Goal: Find specific page/section: Find specific page/section

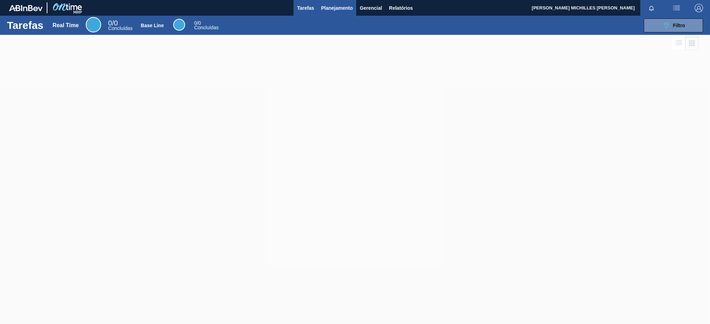
click at [343, 8] on span "Planejamento" at bounding box center [337, 8] width 32 height 8
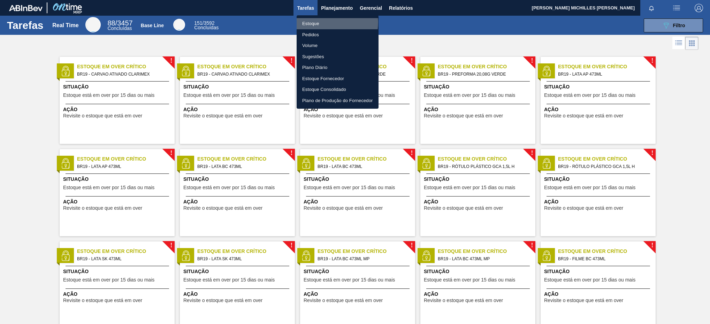
click at [325, 22] on li "Estoque" at bounding box center [338, 23] width 82 height 11
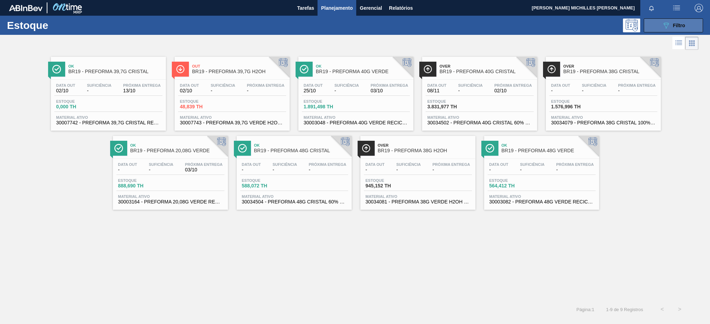
click at [670, 26] on icon "089F7B8B-B2A5-4AFE-B5C0-19BA573D28AC" at bounding box center [666, 25] width 8 height 8
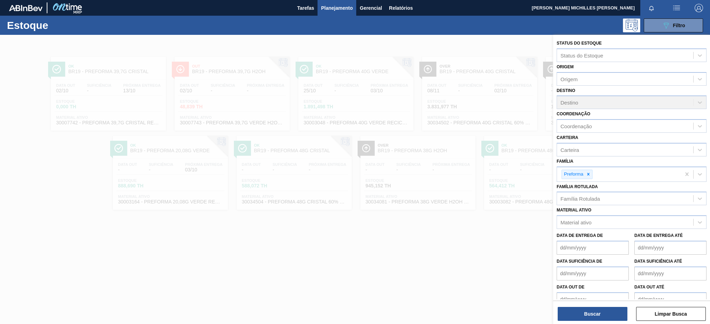
click at [472, 246] on div at bounding box center [355, 197] width 710 height 324
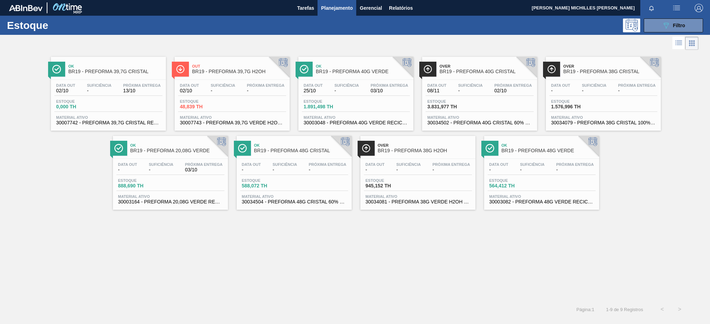
click at [501, 102] on div "Estoque 3.831,977 TH" at bounding box center [480, 105] width 108 height 13
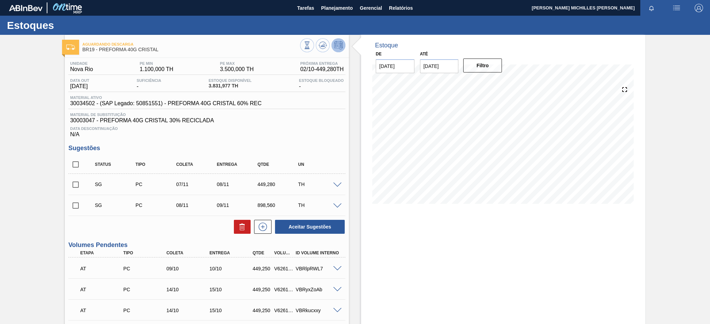
scroll to position [52, 0]
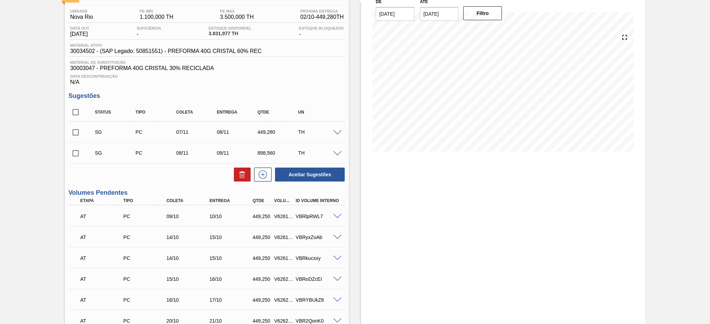
click at [335, 219] on span at bounding box center [337, 216] width 8 height 5
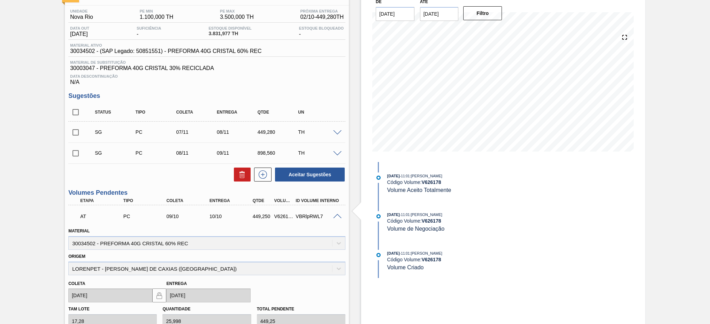
scroll to position [105, 0]
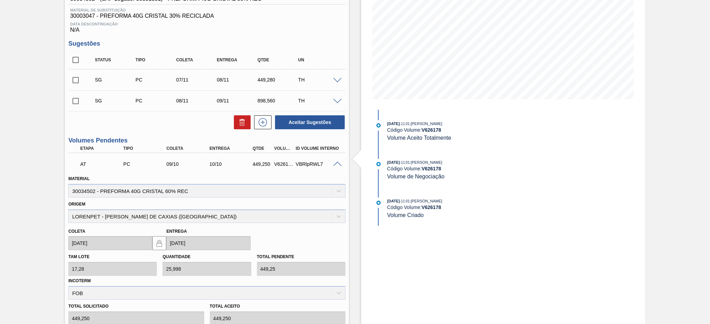
click at [339, 167] on span at bounding box center [337, 164] width 8 height 5
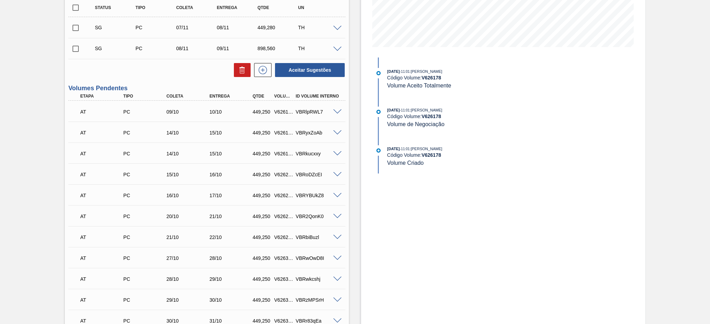
scroll to position [330, 0]
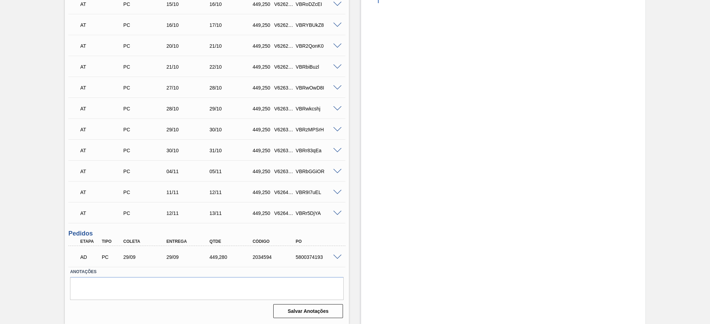
click at [337, 257] on span at bounding box center [337, 257] width 8 height 5
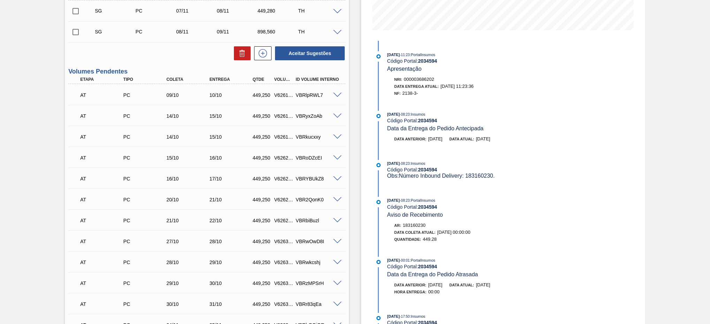
scroll to position [0, 0]
